Goal: Information Seeking & Learning: Learn about a topic

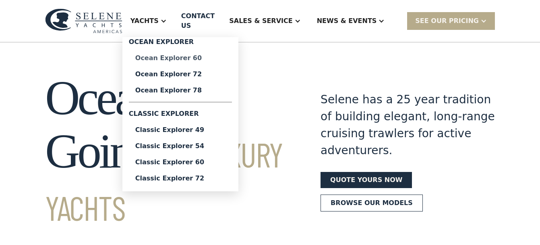
click at [155, 61] on div "Ocean Explorer 60" at bounding box center [180, 58] width 90 height 6
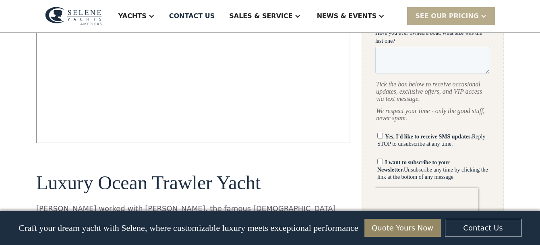
scroll to position [585, 0]
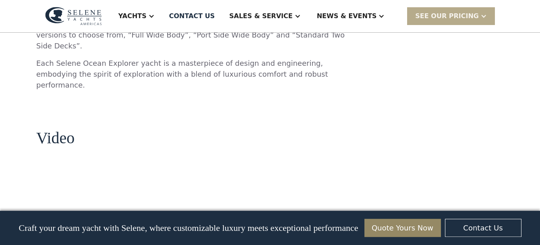
scroll to position [1011, 0]
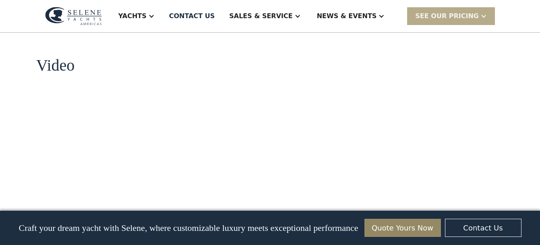
click at [531, 228] on div "Craft your dream yacht with Selene, where customizable luxury meets exceptional…" at bounding box center [270, 227] width 540 height 34
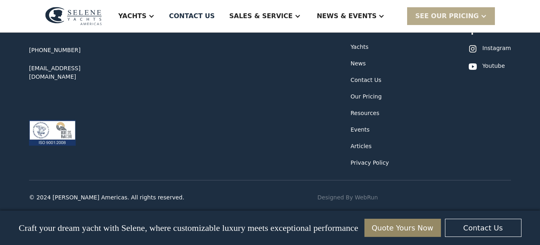
scroll to position [2658, 0]
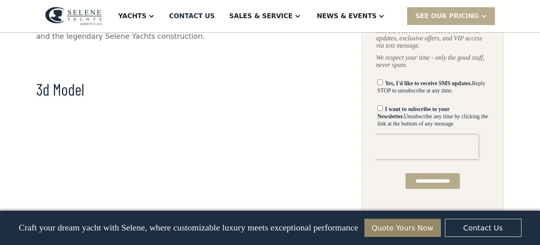
scroll to position [585, 0]
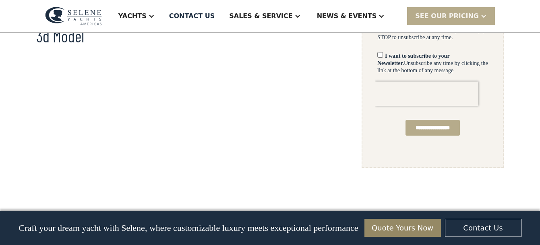
drag, startPoint x: 533, startPoint y: 222, endPoint x: 545, endPoint y: 224, distance: 11.8
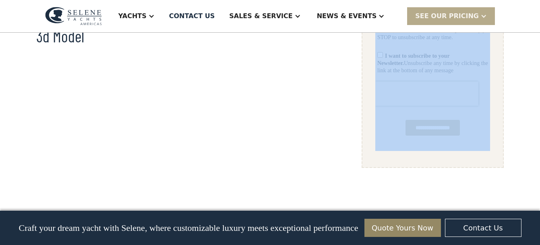
drag, startPoint x: 533, startPoint y: 216, endPoint x: 516, endPoint y: 200, distance: 23.1
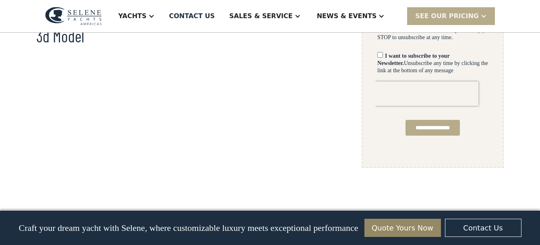
drag, startPoint x: 530, startPoint y: 185, endPoint x: 530, endPoint y: 177, distance: 7.3
click at [530, 178] on div "No items found. No items found. Virtual Tour Long-Range Cruiser From [PERSON_NA…" at bounding box center [270, 228] width 540 height 1355
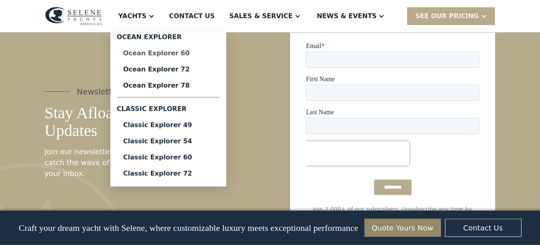
scroll to position [1832, 0]
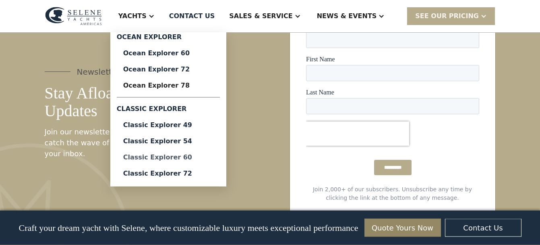
click at [174, 160] on div "Classic Explorer 60" at bounding box center [168, 157] width 90 height 6
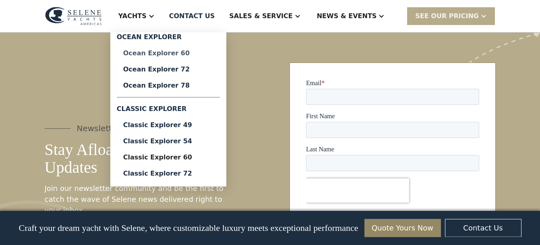
scroll to position [2074, 0]
